Goal: Information Seeking & Learning: Learn about a topic

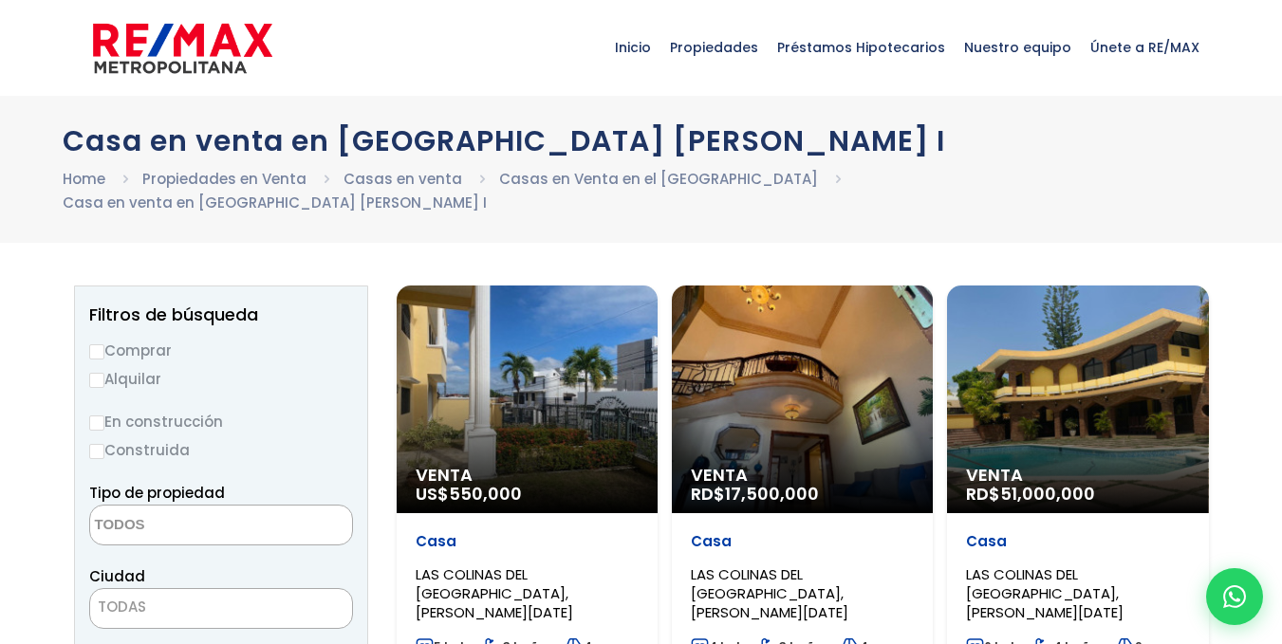
select select
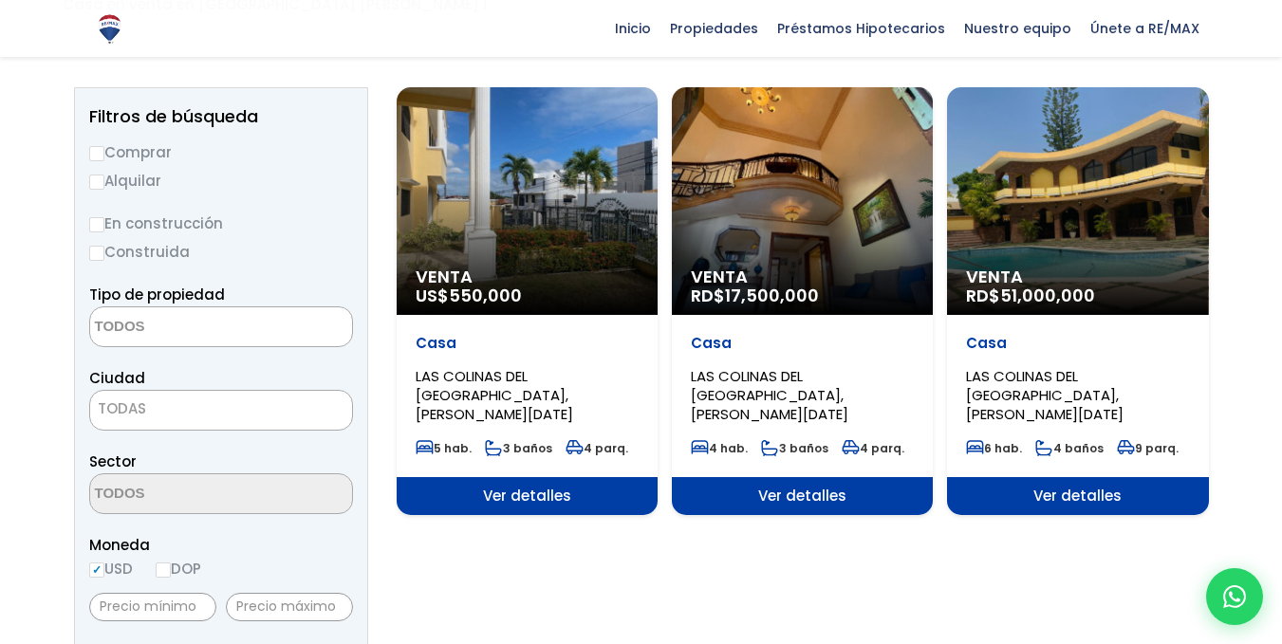
scroll to position [165, 0]
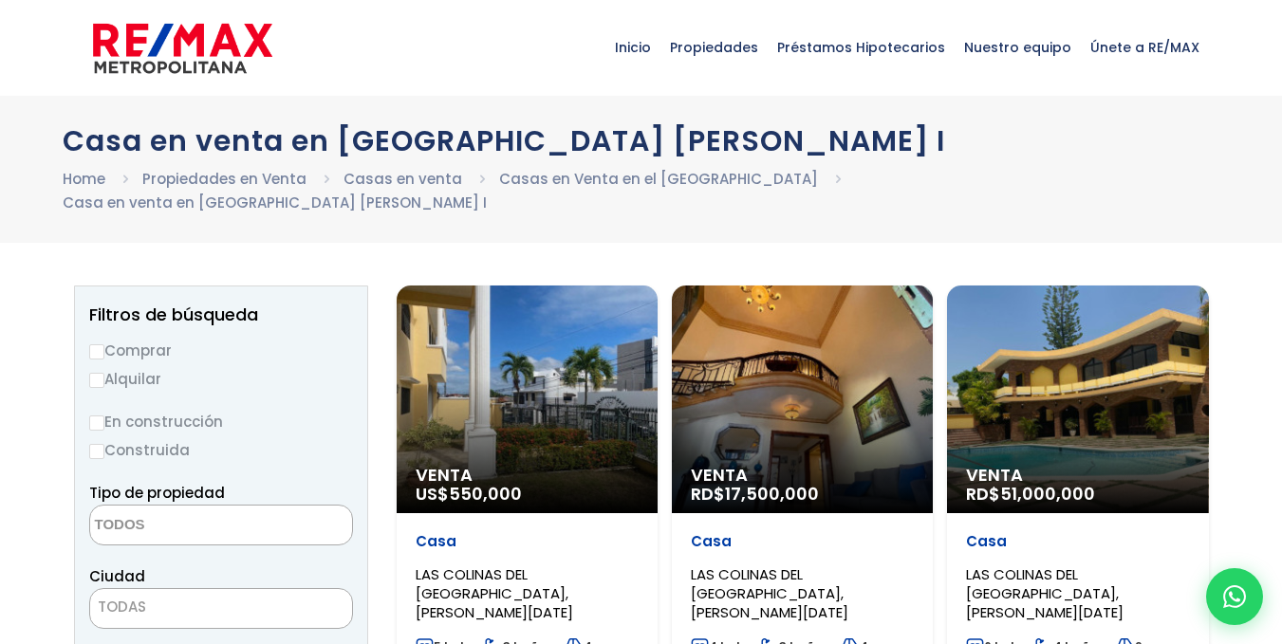
select select
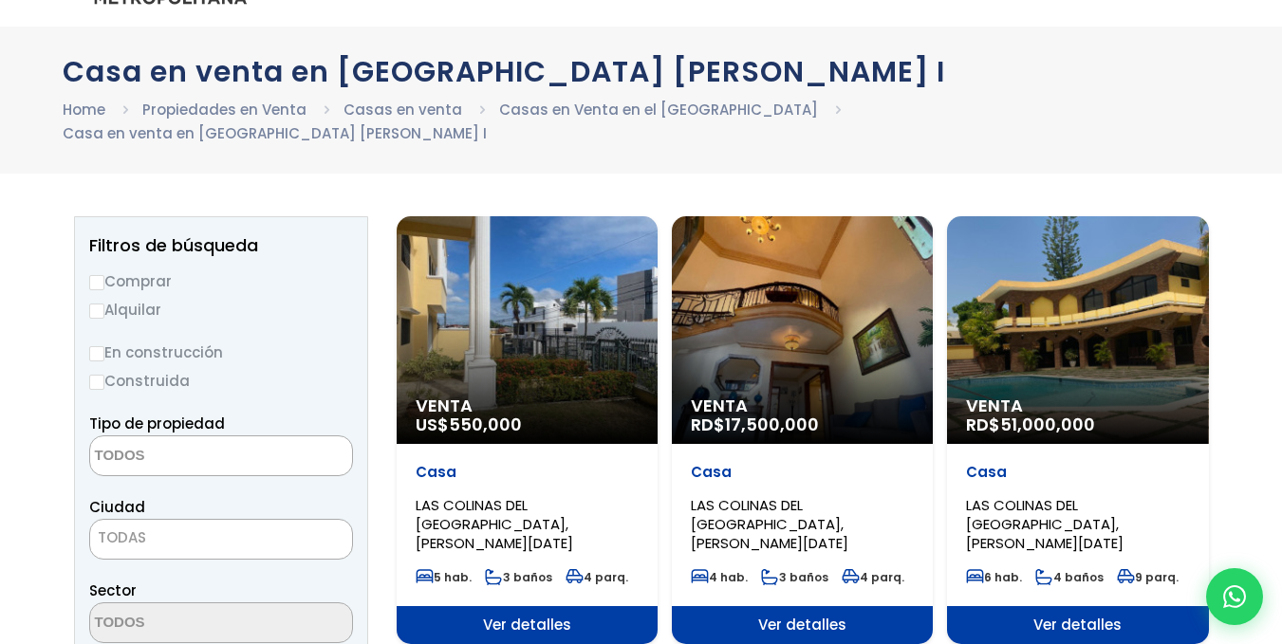
scroll to position [95, 0]
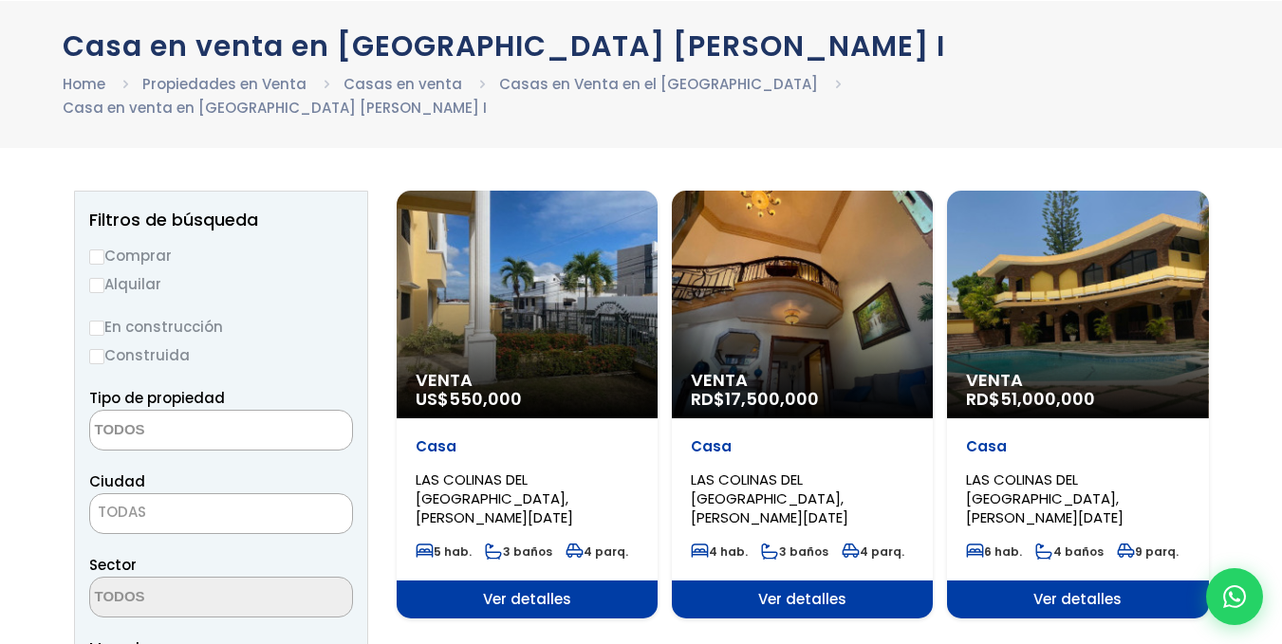
click at [658, 294] on div "Venta RD$ 17,500,000" at bounding box center [527, 305] width 261 height 228
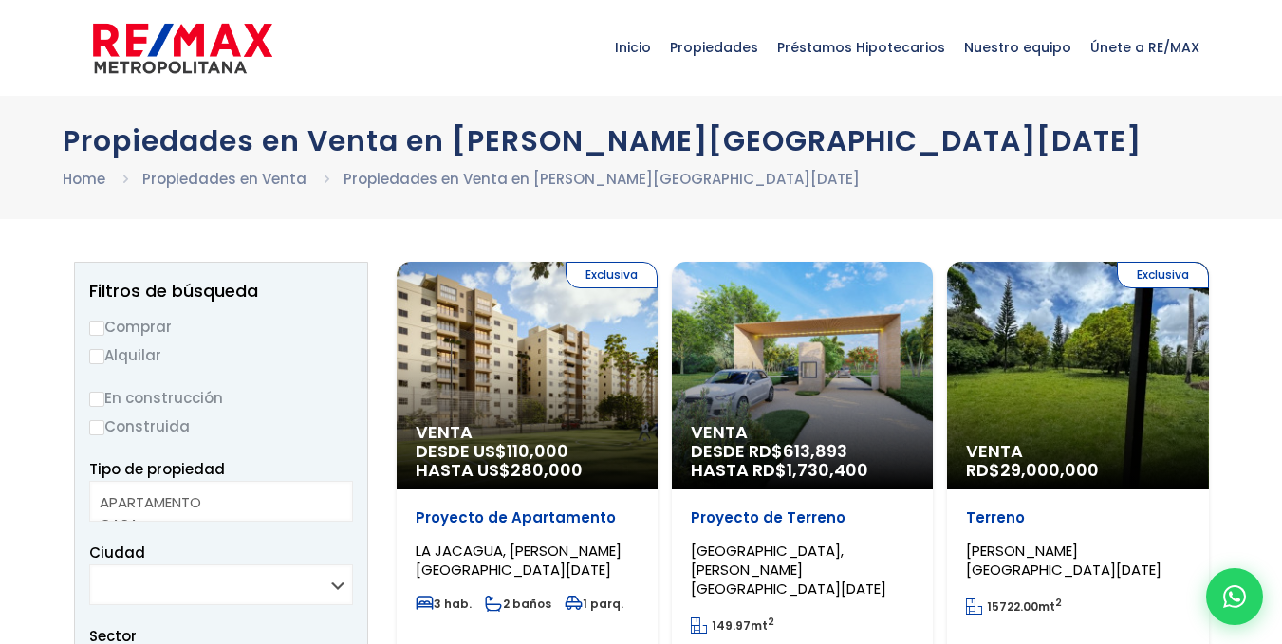
select select
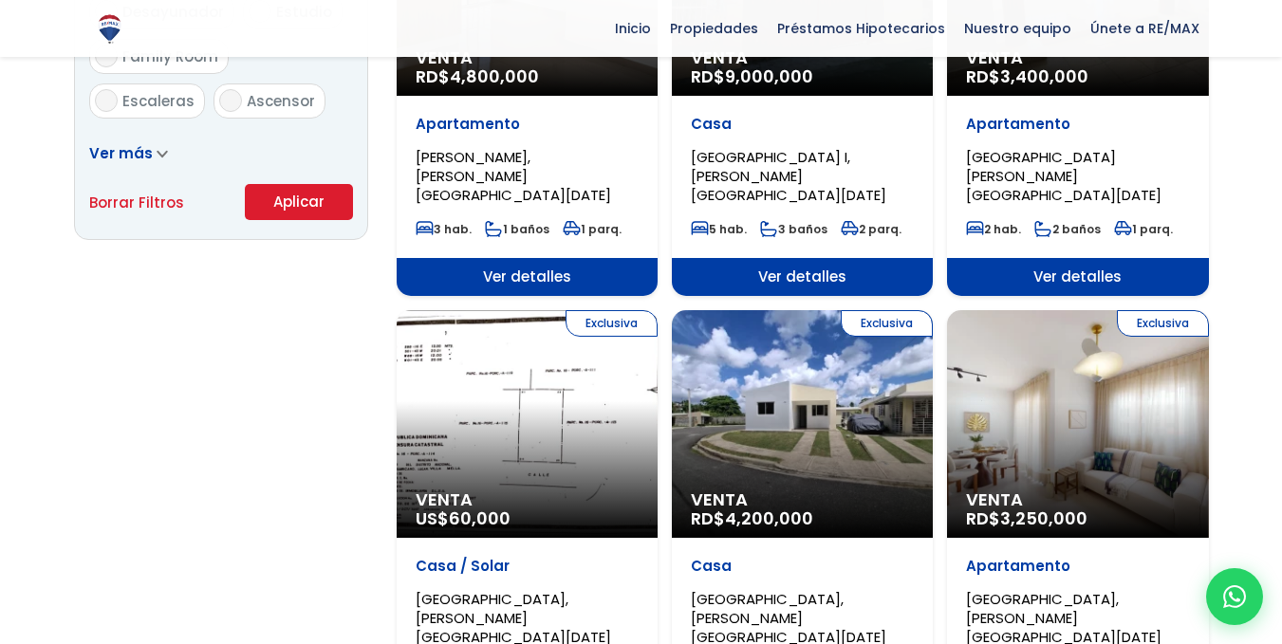
scroll to position [1423, 0]
